Goal: Transaction & Acquisition: Purchase product/service

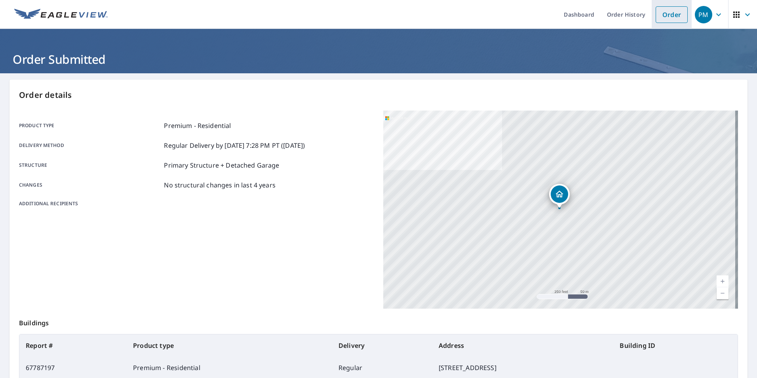
click at [671, 14] on link "Order" at bounding box center [672, 14] width 32 height 17
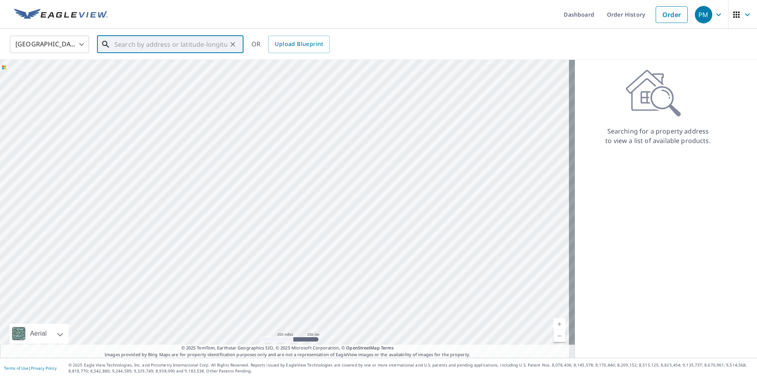
click at [123, 42] on input "text" at bounding box center [170, 44] width 113 height 22
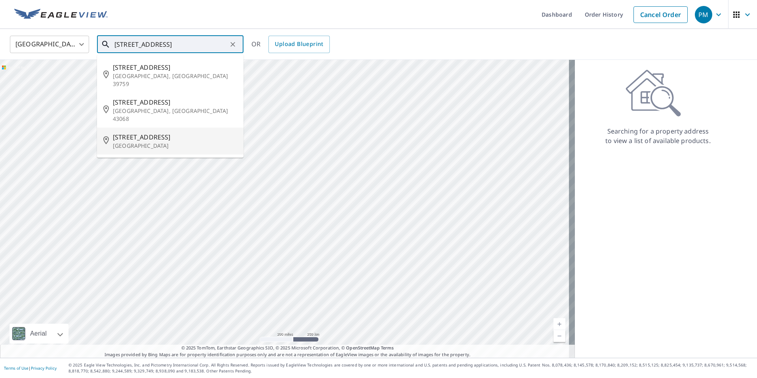
click at [138, 132] on span "[STREET_ADDRESS]" at bounding box center [175, 137] width 124 height 10
type input "[STREET_ADDRESS]"
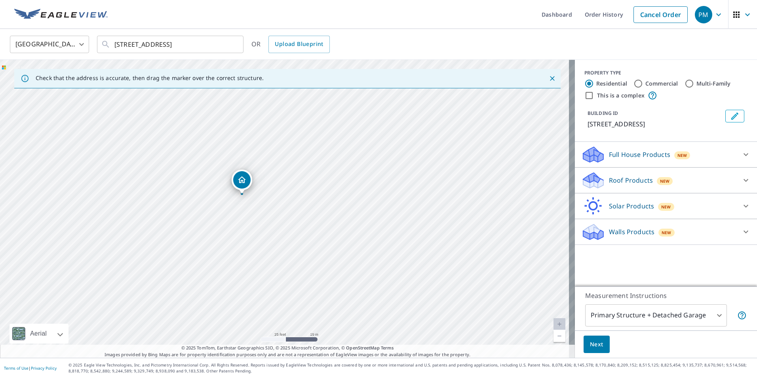
drag, startPoint x: 157, startPoint y: 153, endPoint x: 269, endPoint y: 222, distance: 131.4
click at [269, 222] on div "[STREET_ADDRESS]" at bounding box center [287, 209] width 575 height 298
drag, startPoint x: 243, startPoint y: 180, endPoint x: 242, endPoint y: 193, distance: 12.7
drag, startPoint x: 285, startPoint y: 193, endPoint x: 287, endPoint y: 181, distance: 12.4
click at [737, 187] on div at bounding box center [746, 180] width 19 height 19
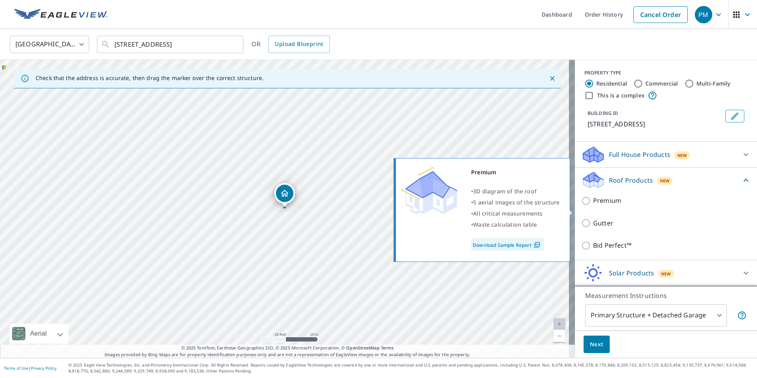
click at [582, 206] on input "Premium" at bounding box center [588, 201] width 12 height 10
checkbox input "true"
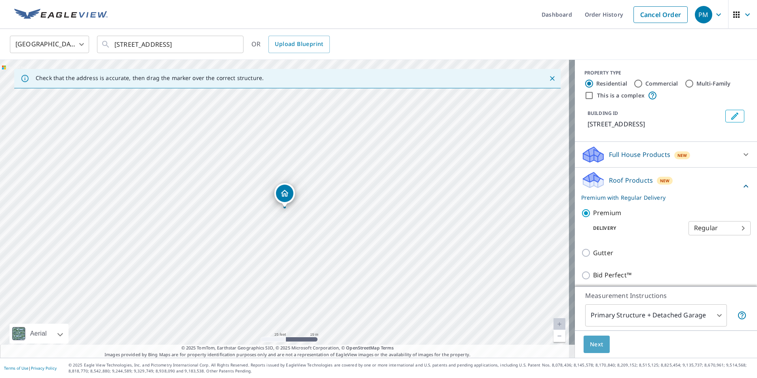
click at [591, 345] on span "Next" at bounding box center [596, 344] width 13 height 10
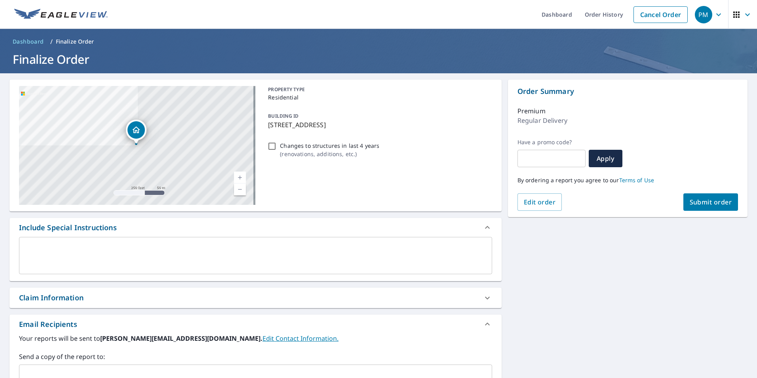
click at [703, 198] on span "Submit order" at bounding box center [711, 202] width 42 height 9
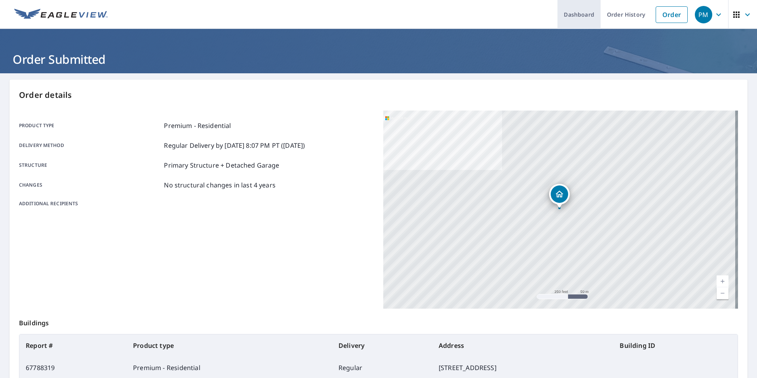
click at [576, 13] on link "Dashboard" at bounding box center [579, 14] width 43 height 29
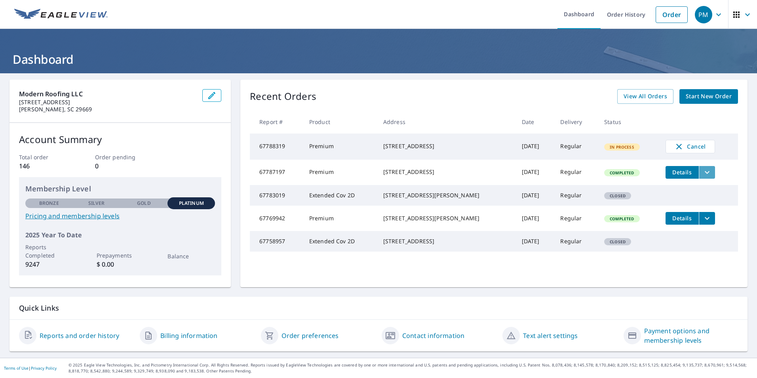
click at [705, 174] on icon "filesDropdownBtn-67787197" at bounding box center [707, 172] width 5 height 3
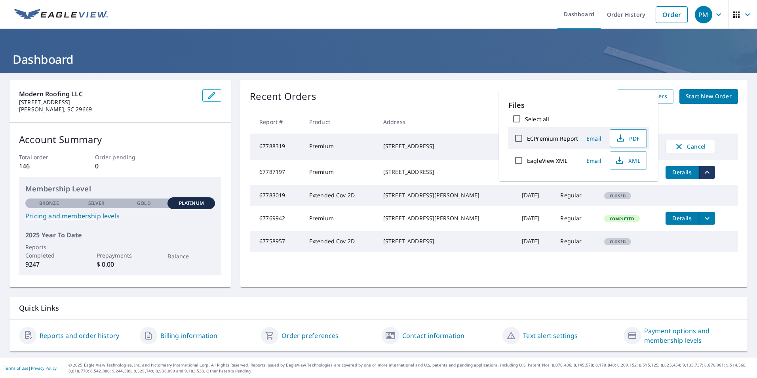
click at [624, 135] on icon "button" at bounding box center [621, 138] width 10 height 10
click at [370, 12] on ul "Dashboard Order History Order" at bounding box center [402, 14] width 580 height 29
